Goal: Information Seeking & Learning: Learn about a topic

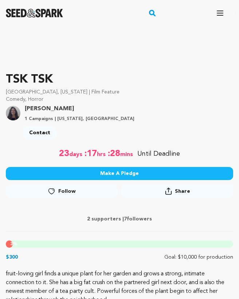
scroll to position [234, 0]
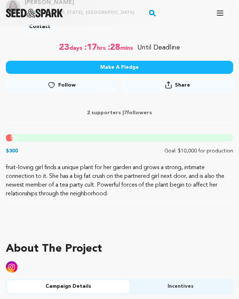
click at [117, 192] on p "fruit-loving girl finds a unique plant for her garden and grows a strong, intim…" at bounding box center [119, 180] width 227 height 35
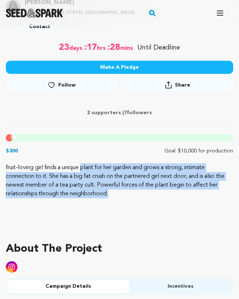
click at [117, 192] on p "fruit-loving girl finds a unique plant for her garden and grows a strong, intim…" at bounding box center [119, 180] width 227 height 35
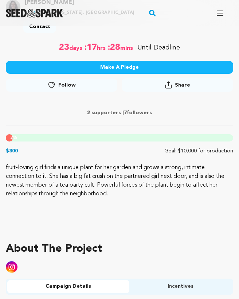
click at [208, 224] on div at bounding box center [119, 225] width 227 height 12
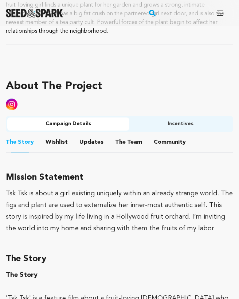
scroll to position [400, 0]
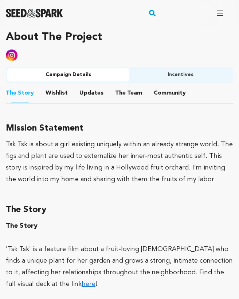
scroll to position [465, 0]
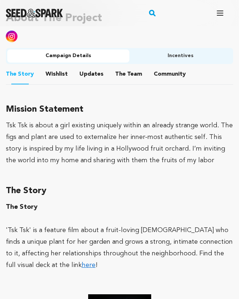
click at [6, 105] on h3 "Mission Statement" at bounding box center [119, 109] width 227 height 15
drag, startPoint x: 7, startPoint y: 106, endPoint x: 36, endPoint y: 265, distance: 161.9
copy div "Mission Statement Tsk Tsk is about a girl existing uniquely within an already s…"
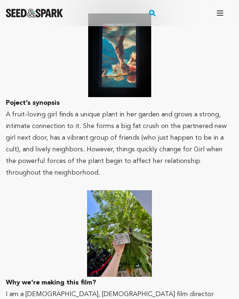
scroll to position [757, 0]
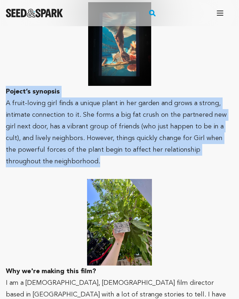
drag, startPoint x: 6, startPoint y: 91, endPoint x: 60, endPoint y: 157, distance: 85.4
click at [60, 157] on div "The Story 'Tsk Tsk' is a feature film about a fruit-loving [DEMOGRAPHIC_DATA] w…" at bounding box center [119, 296] width 227 height 774
copy div "Poject’s synopsis A fruit-loving girl finds a unique plant in her garden and gr…"
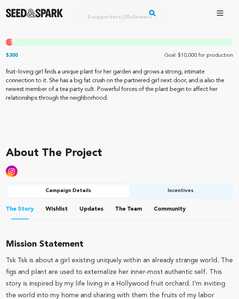
scroll to position [391, 0]
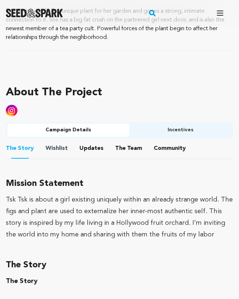
click at [64, 147] on span "Wishlist" at bounding box center [56, 148] width 22 height 9
click at [79, 148] on span "Updates" at bounding box center [91, 148] width 24 height 9
click at [95, 148] on button "Updates" at bounding box center [91, 149] width 17 height 17
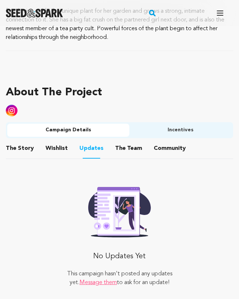
click at [130, 148] on button "The Team" at bounding box center [128, 149] width 17 height 17
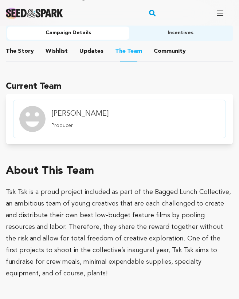
scroll to position [504, 0]
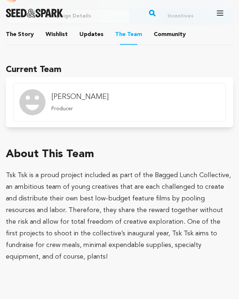
drag, startPoint x: 217, startPoint y: 262, endPoint x: 105, endPoint y: 157, distance: 152.6
click at [105, 157] on div "About This Team Tsk Tsk is a proud project included as part of the Bagged Lunch…" at bounding box center [119, 217] width 227 height 138
click at [153, 39] on li "Community Community" at bounding box center [169, 34] width 32 height 20
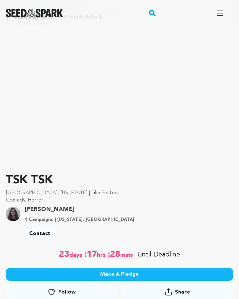
scroll to position [19, 0]
